Goal: Obtain resource: Download file/media

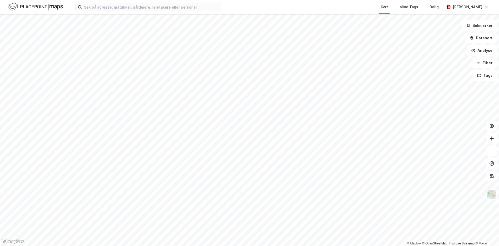
click at [115, 13] on div "Kart Mine Tags Bolig [PERSON_NAME]" at bounding box center [249, 7] width 499 height 14
click at [114, 10] on input at bounding box center [151, 7] width 139 height 8
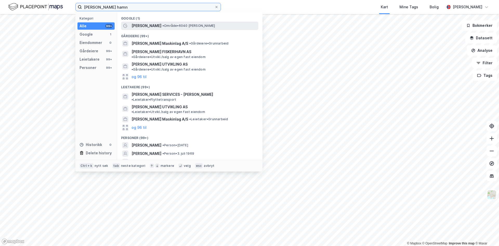
type input "[PERSON_NAME] hamn"
click at [162, 25] on span "• Område • 6040 [PERSON_NAME]" at bounding box center [188, 26] width 53 height 4
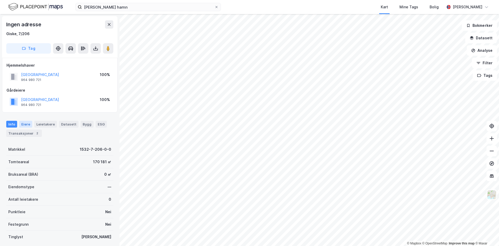
click at [24, 125] on div "Eiere" at bounding box center [25, 124] width 13 height 7
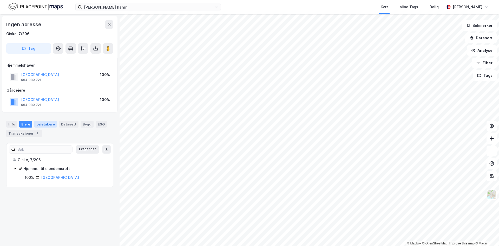
click at [44, 124] on div "Leietakere" at bounding box center [45, 124] width 23 height 7
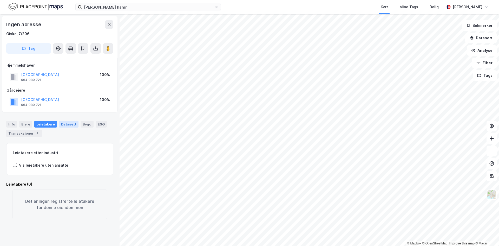
click at [59, 125] on div "Datasett" at bounding box center [68, 124] width 19 height 7
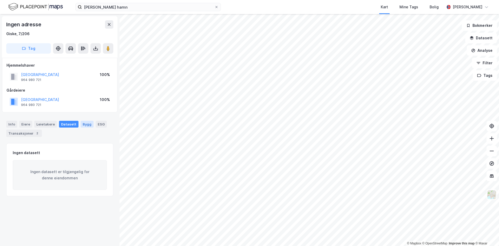
click at [81, 124] on div "Bygg" at bounding box center [87, 124] width 13 height 7
click at [493, 195] on img at bounding box center [492, 195] width 10 height 10
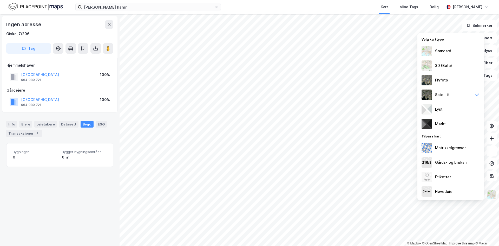
click at [491, 194] on img at bounding box center [492, 195] width 10 height 10
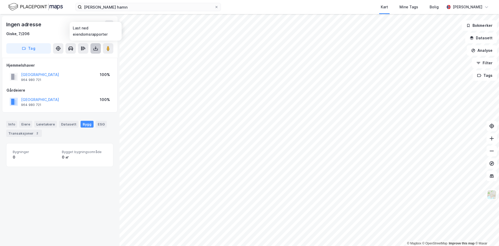
click at [94, 48] on icon at bounding box center [95, 48] width 5 height 5
click at [77, 64] on div "Last ned matrikkelrapport" at bounding box center [72, 67] width 55 height 8
